Goal: Task Accomplishment & Management: Use online tool/utility

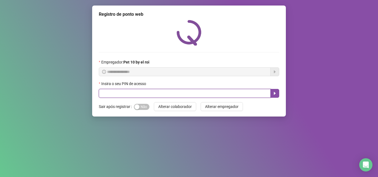
click at [204, 90] on input "text" at bounding box center [185, 93] width 172 height 9
click at [206, 92] on input "text" at bounding box center [185, 93] width 172 height 9
click at [121, 97] on input "text" at bounding box center [185, 93] width 172 height 9
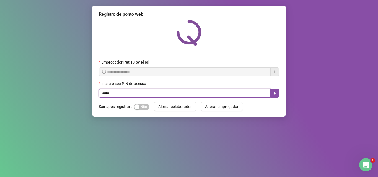
type input "*****"
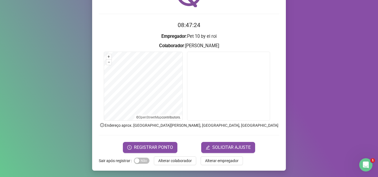
scroll to position [39, 0]
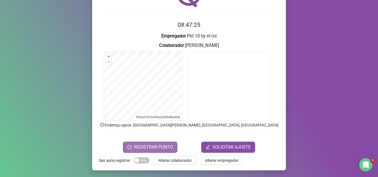
click at [158, 148] on span "REGISTRAR PONTO" at bounding box center [153, 147] width 39 height 7
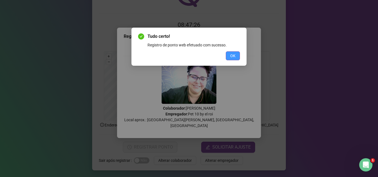
click at [237, 57] on button "OK" at bounding box center [233, 55] width 14 height 9
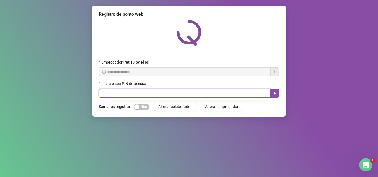
click at [174, 95] on input "text" at bounding box center [185, 93] width 172 height 9
type input "*****"
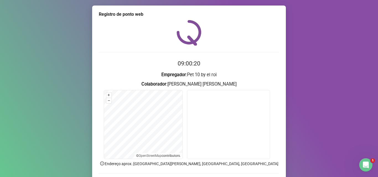
scroll to position [28, 0]
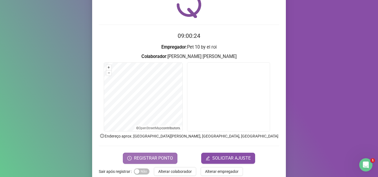
click at [167, 158] on span "REGISTRAR PONTO" at bounding box center [153, 158] width 39 height 7
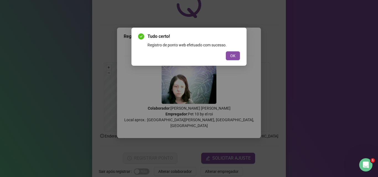
click at [226, 51] on button "OK" at bounding box center [233, 55] width 14 height 9
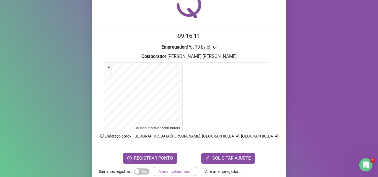
click at [168, 173] on span "Alterar colaborador" at bounding box center [174, 172] width 33 height 6
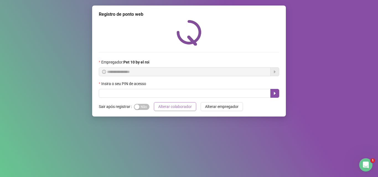
scroll to position [0, 0]
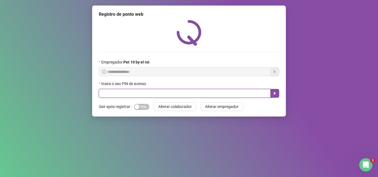
click at [164, 94] on input "text" at bounding box center [185, 93] width 172 height 9
type input "*****"
click at [275, 94] on icon "caret-right" at bounding box center [274, 93] width 4 height 4
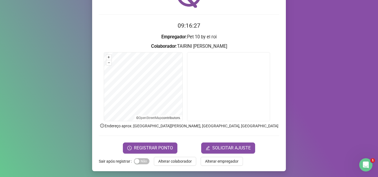
scroll to position [39, 0]
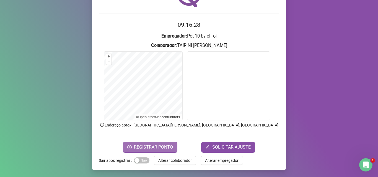
click at [156, 145] on span "REGISTRAR PONTO" at bounding box center [153, 147] width 39 height 7
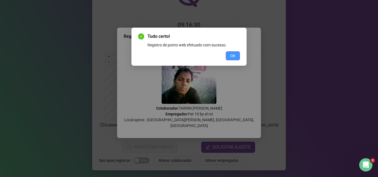
click at [236, 57] on button "OK" at bounding box center [233, 55] width 14 height 9
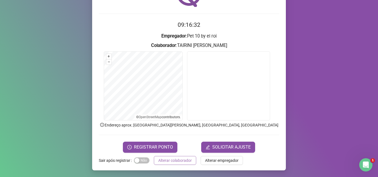
click at [182, 158] on span "Alterar colaborador" at bounding box center [174, 161] width 33 height 6
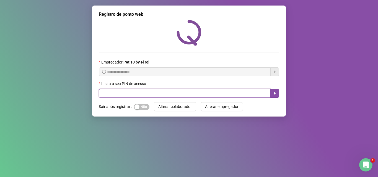
click at [150, 94] on input "text" at bounding box center [185, 93] width 172 height 9
type input "*****"
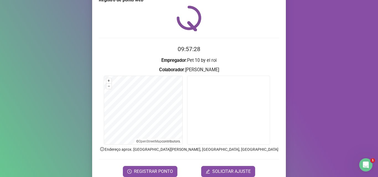
scroll to position [39, 0]
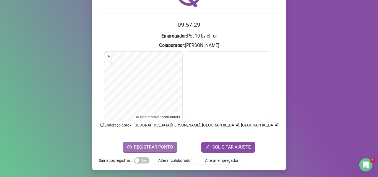
click at [152, 144] on span "REGISTRAR PONTO" at bounding box center [153, 147] width 39 height 7
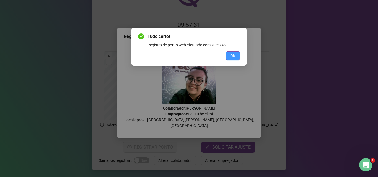
click at [230, 58] on span "OK" at bounding box center [232, 56] width 5 height 6
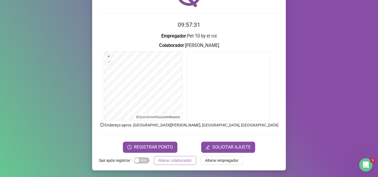
click at [173, 159] on span "Alterar colaborador" at bounding box center [174, 161] width 33 height 6
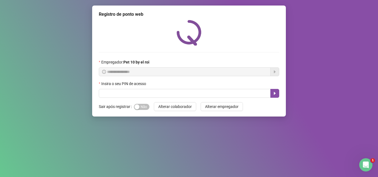
scroll to position [0, 0]
